Goal: Transaction & Acquisition: Purchase product/service

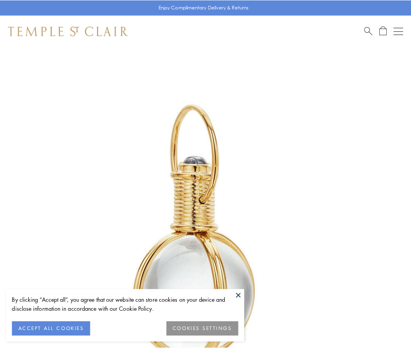
scroll to position [204, 0]
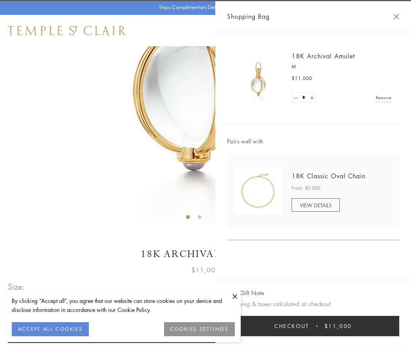
click at [313, 326] on button "Checkout $11,000" at bounding box center [313, 326] width 172 height 20
